Goal: Check status: Check status

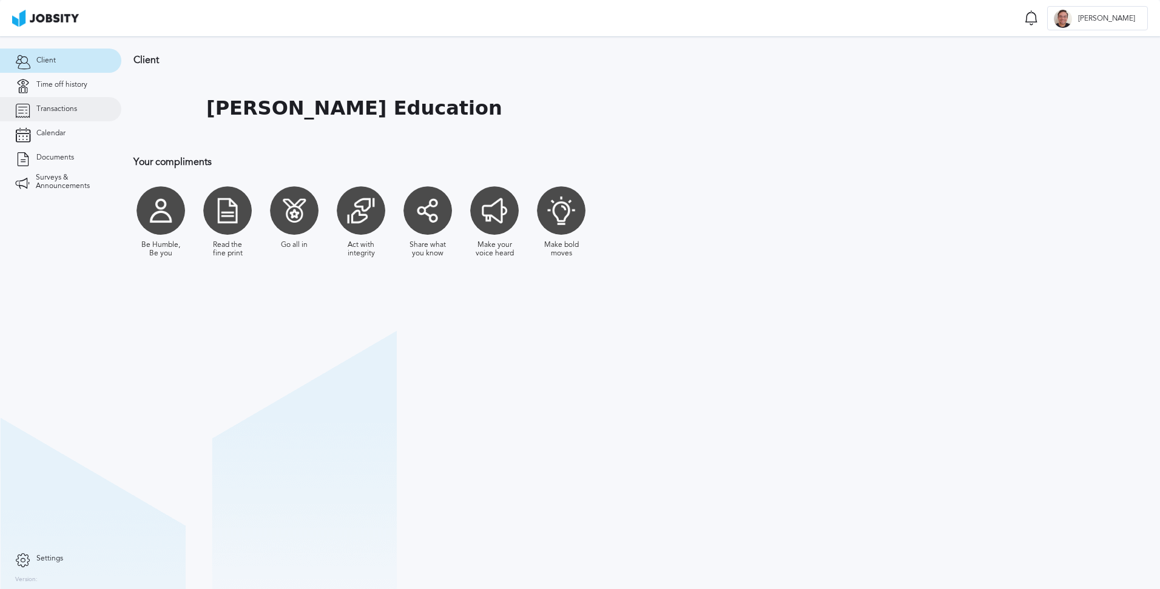
click at [55, 112] on span "Transactions" at bounding box center [56, 109] width 41 height 8
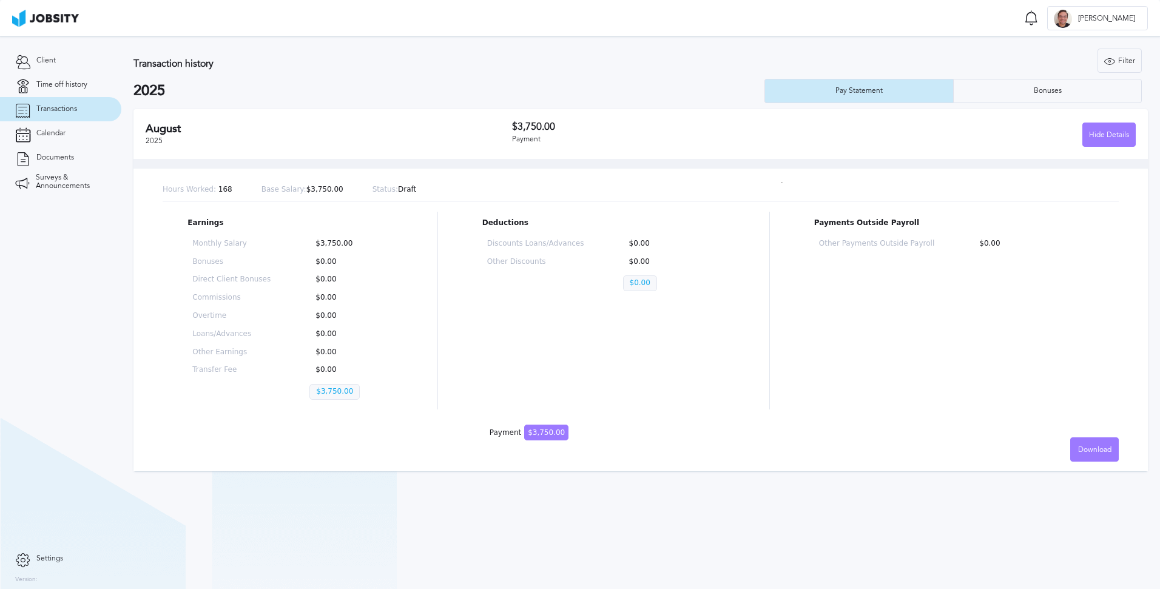
click at [434, 127] on h2 "August" at bounding box center [329, 129] width 366 height 13
click at [1105, 137] on div "Hide Details" at bounding box center [1109, 135] width 52 height 24
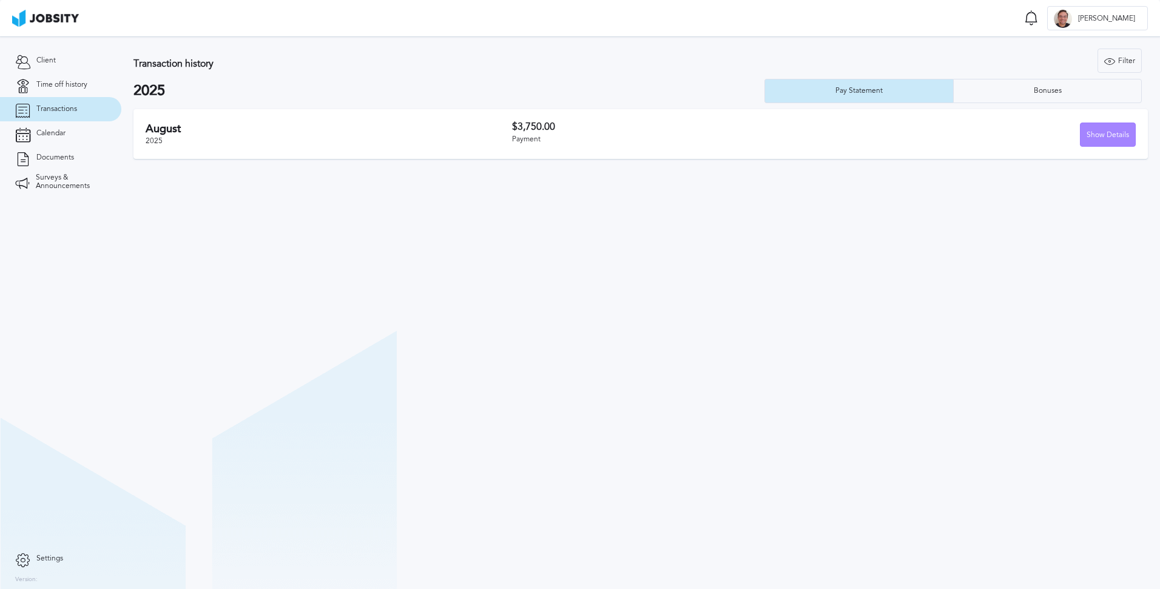
click at [1105, 137] on div "Show Details" at bounding box center [1107, 135] width 55 height 24
